Goal: Task Accomplishment & Management: Manage account settings

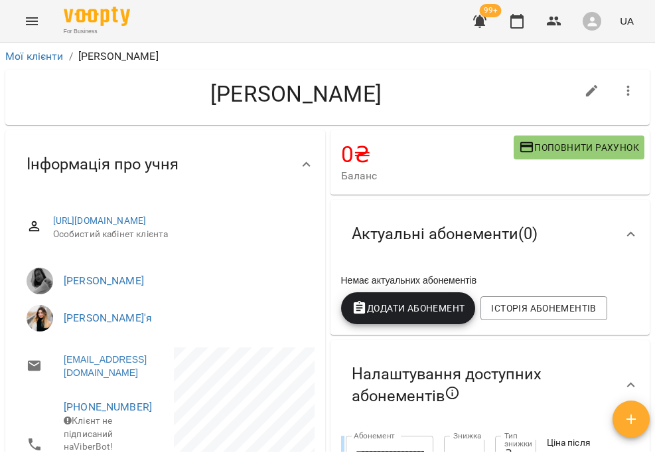
scroll to position [1619, 0]
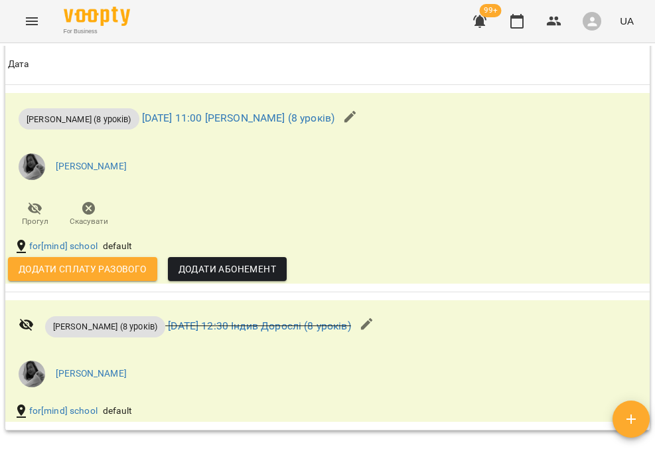
click at [20, 13] on button "Menu" at bounding box center [32, 21] width 32 height 32
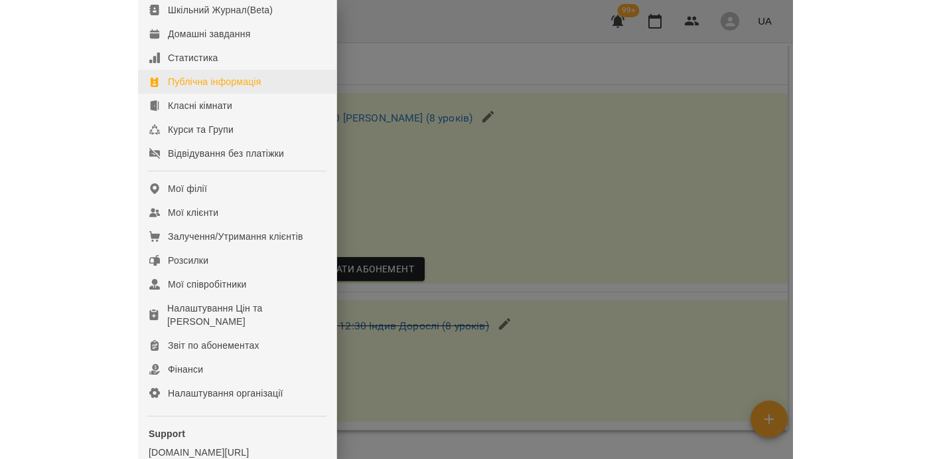
scroll to position [113, 0]
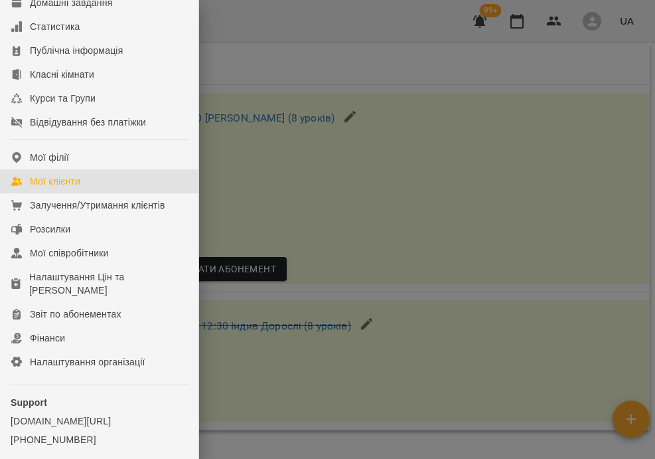
click at [65, 188] on div "Мої клієнти" at bounding box center [55, 181] width 50 height 13
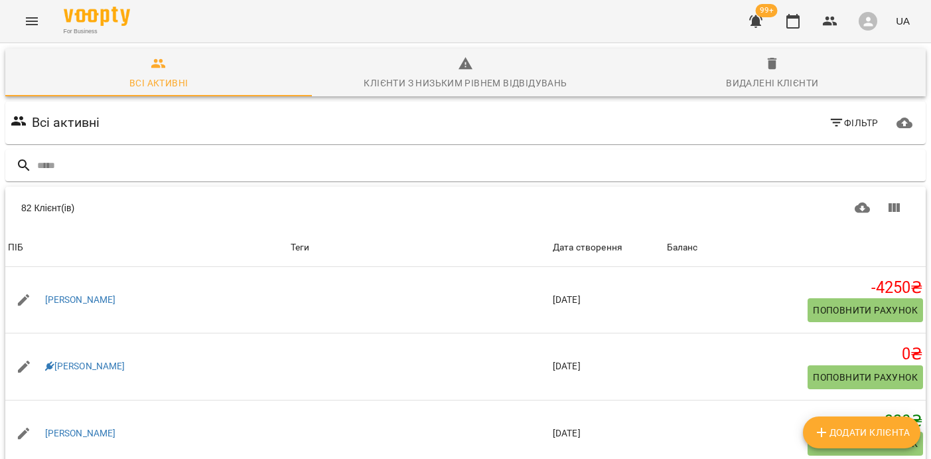
click at [467, 82] on div "Клієнти з низьким рівнем відвідувань" at bounding box center [465, 83] width 203 height 16
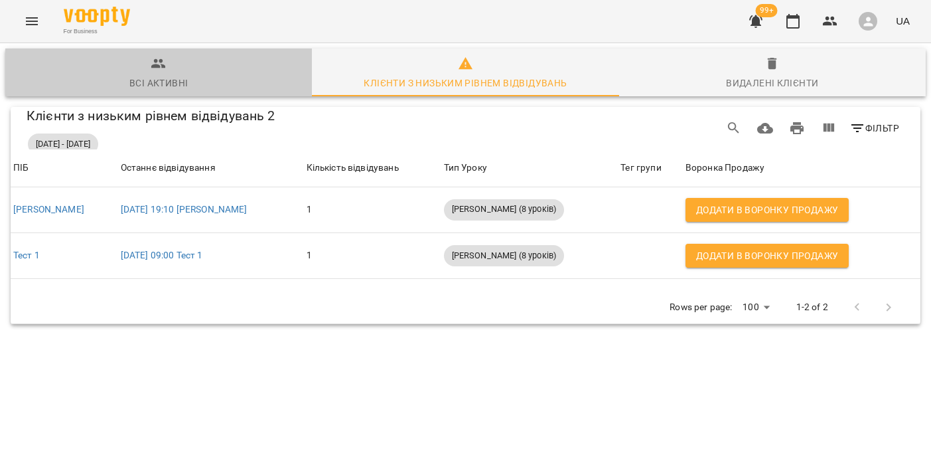
click at [173, 92] on button "Всі активні" at bounding box center [158, 72] width 307 height 48
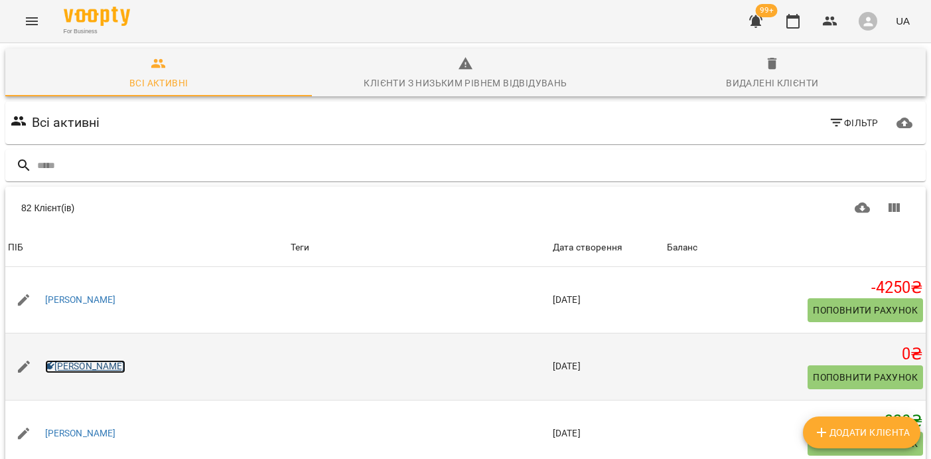
click at [81, 361] on link "[PERSON_NAME]" at bounding box center [85, 366] width 80 height 13
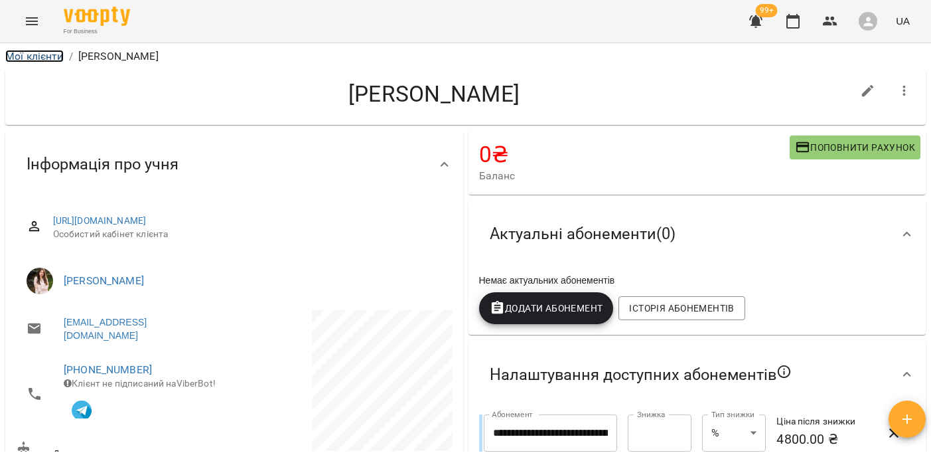
click at [29, 54] on link "Мої клієнти" at bounding box center [34, 56] width 58 height 13
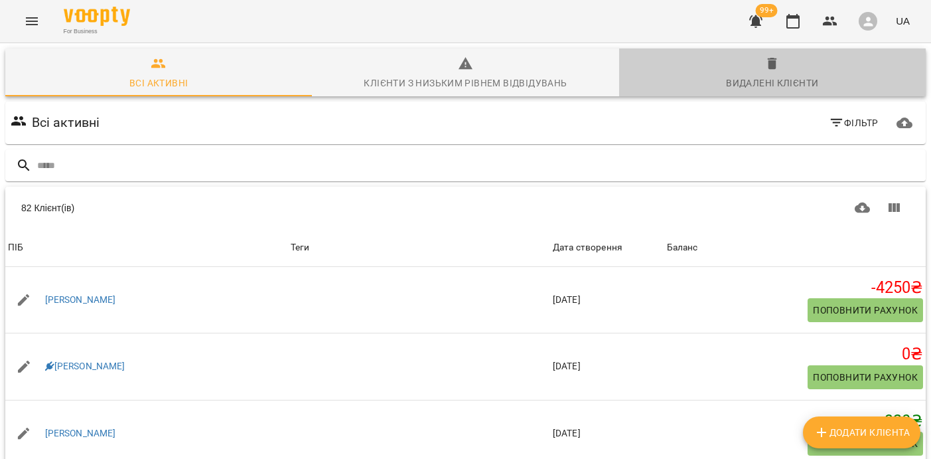
click at [654, 72] on span "Видалені клієнти" at bounding box center [772, 74] width 291 height 36
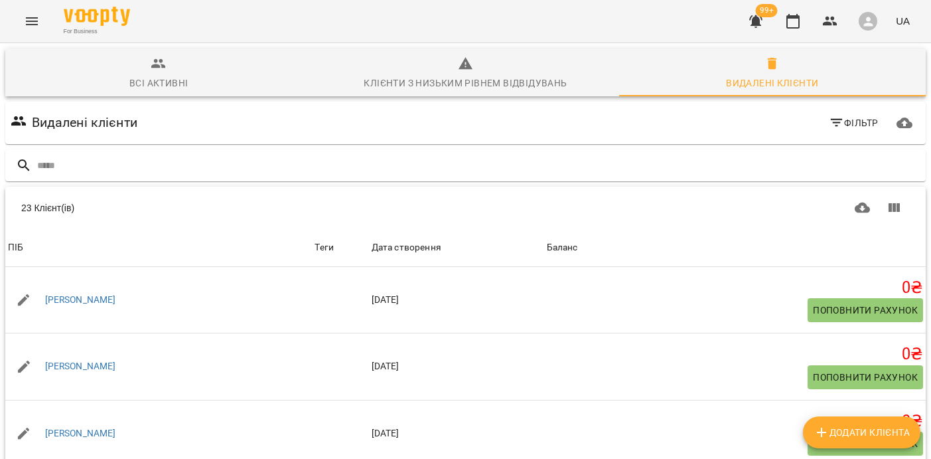
click at [151, 100] on div "Видалені клієнти Фільтр" at bounding box center [466, 123] width 926 height 48
click at [151, 82] on div "Всі активні" at bounding box center [158, 83] width 58 height 16
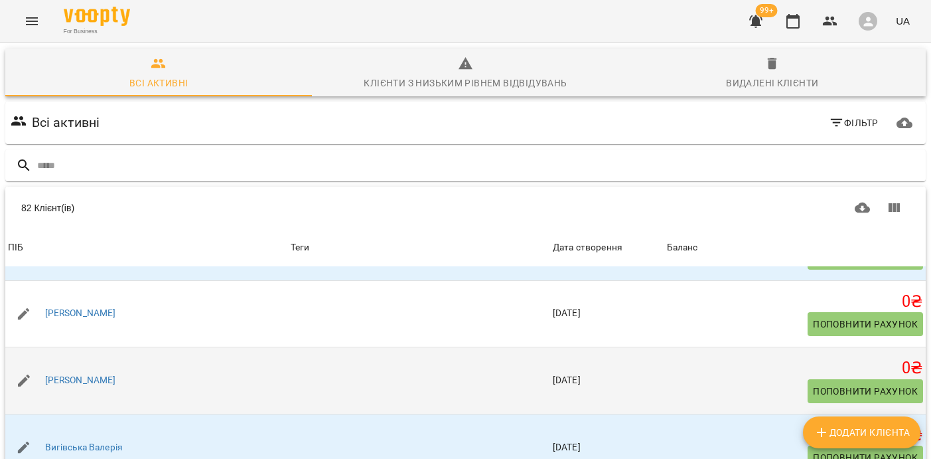
scroll to position [1255, 0]
